Goal: Transaction & Acquisition: Obtain resource

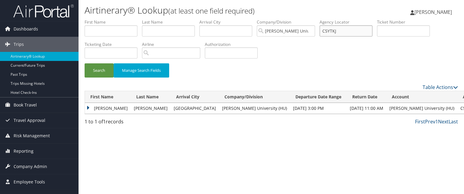
click at [340, 33] on input "C5YTKJ" at bounding box center [346, 30] width 53 height 11
paste input "C0TRV4"
type input "C0TRV4"
click at [85, 63] on button "Search" at bounding box center [99, 70] width 29 height 14
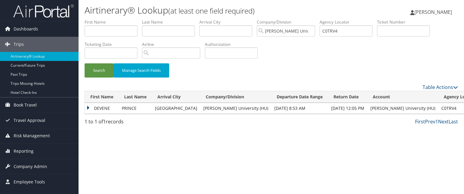
click at [83, 104] on div "Airtinerary® Lookup (at least one field required) Anthony Dosunmu Anthony Dosun…" at bounding box center [272, 97] width 386 height 194
click at [89, 108] on td "DEVENE" at bounding box center [102, 108] width 34 height 11
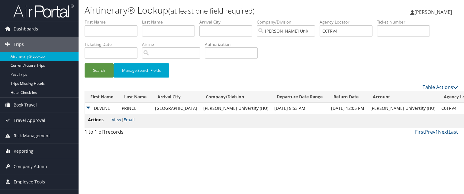
click at [116, 121] on link "View" at bounding box center [116, 120] width 9 height 6
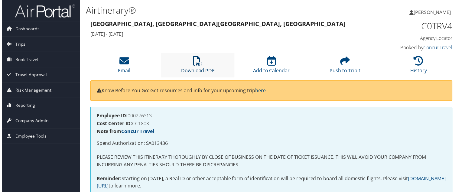
click at [194, 66] on icon at bounding box center [198, 62] width 10 height 10
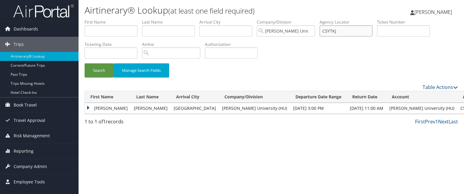
click at [348, 32] on input "C5YTKJ" at bounding box center [346, 30] width 53 height 11
paste input "C5W192"
type input "C5W192"
click at [85, 63] on button "Search" at bounding box center [99, 70] width 29 height 14
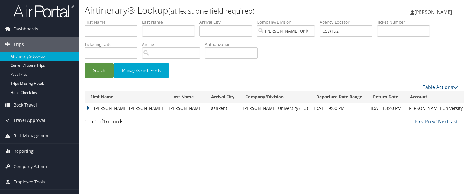
click at [87, 106] on td "BRITTNEY AMBER" at bounding box center [125, 108] width 81 height 11
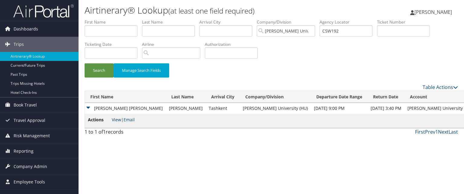
click at [113, 122] on link "View" at bounding box center [116, 120] width 9 height 6
drag, startPoint x: 357, startPoint y: 31, endPoint x: 264, endPoint y: -3, distance: 98.3
click at [264, 0] on html "Menu Dashboards ► AirPortal 360™ (Manager) My Travel Dashboard Trips ► Airtiner…" at bounding box center [232, 97] width 464 height 194
paste input "text"
click at [85, 63] on button "Search" at bounding box center [99, 70] width 29 height 14
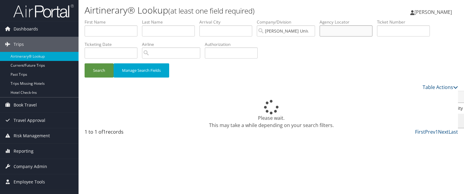
click at [346, 33] on input "text" at bounding box center [346, 30] width 53 height 11
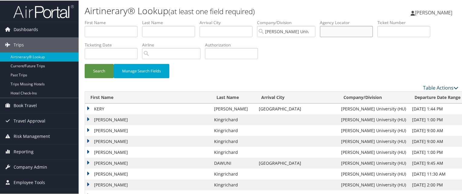
click at [346, 26] on input "text" at bounding box center [346, 30] width 53 height 11
paste input "C"
click at [329, 34] on input "text" at bounding box center [346, 30] width 53 height 11
type input "C5JSM3"
click at [85, 63] on button "Search" at bounding box center [99, 70] width 29 height 14
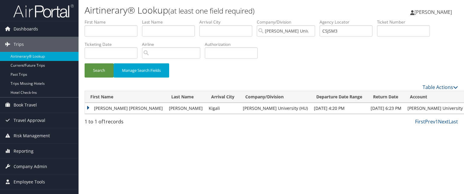
click at [89, 108] on td "MICHAEL CHARLES BILLY" at bounding box center [125, 108] width 81 height 11
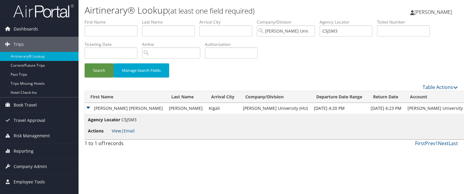
click at [115, 132] on link "View" at bounding box center [116, 131] width 9 height 6
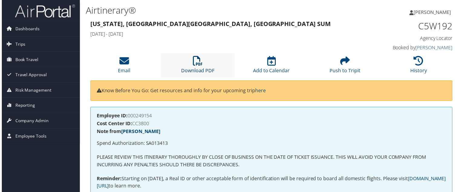
click at [199, 68] on link "Download PDF" at bounding box center [197, 67] width 34 height 15
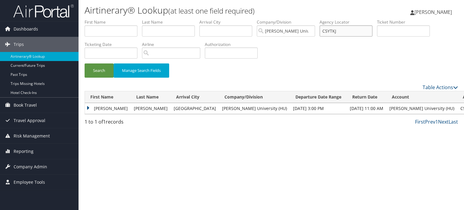
drag, startPoint x: 346, startPoint y: 28, endPoint x: 256, endPoint y: 21, distance: 90.6
click at [256, 19] on ul "First Name Last Name Departure City Arrival City Company/Division [PERSON_NAME]…" at bounding box center [272, 19] width 374 height 0
type input "C5JSM3"
click at [85, 63] on button "Search" at bounding box center [99, 70] width 29 height 14
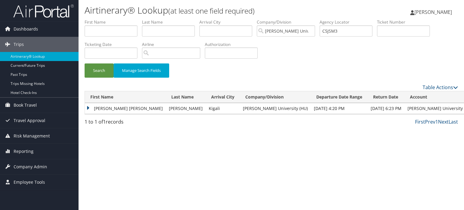
click at [88, 107] on td "MICHAEL CHARLES BILLY" at bounding box center [125, 108] width 81 height 11
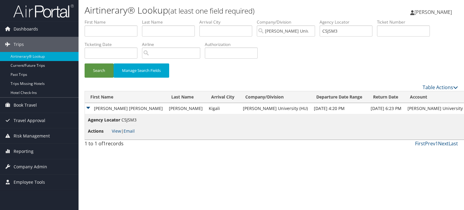
click at [127, 83] on div "Search Manage Search Fields" at bounding box center [271, 73] width 383 height 20
click at [89, 109] on td "MICHAEL CHARLES BILLY" at bounding box center [125, 108] width 81 height 11
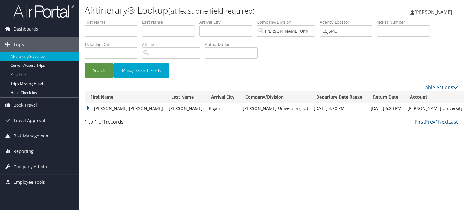
click at [89, 109] on td "MICHAEL CHARLES BILLY" at bounding box center [125, 108] width 81 height 11
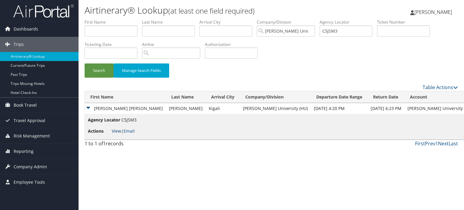
click at [115, 129] on link "View" at bounding box center [116, 131] width 9 height 6
click at [313, 107] on td "Jun 15, 2025 4:20 PM" at bounding box center [339, 108] width 57 height 11
click at [94, 108] on td "MICHAEL CHARLES BILLY" at bounding box center [125, 108] width 81 height 11
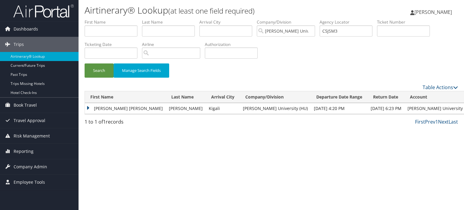
click at [94, 108] on td "MICHAEL CHARLES BILLY" at bounding box center [125, 108] width 81 height 11
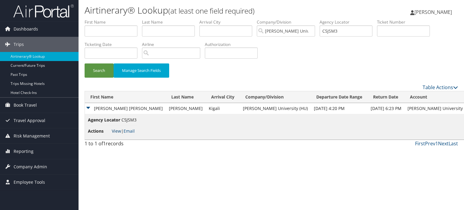
click at [113, 131] on link "View" at bounding box center [116, 131] width 9 height 6
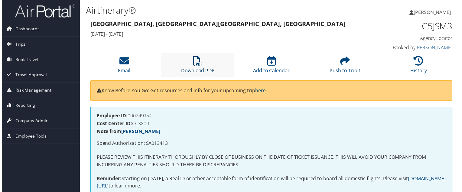
click at [199, 65] on icon at bounding box center [198, 62] width 10 height 10
click at [193, 68] on link "Download PDF" at bounding box center [197, 67] width 34 height 15
